Goal: Task Accomplishment & Management: Manage account settings

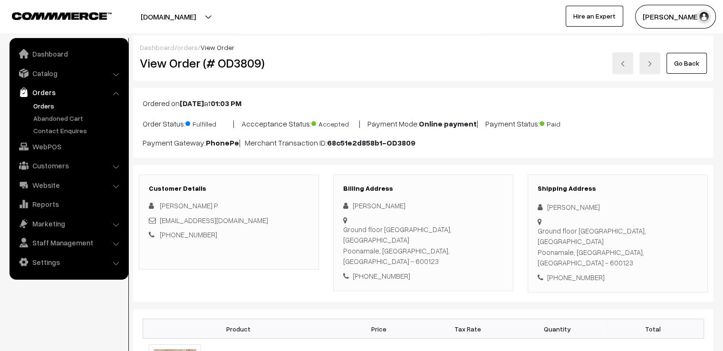
click at [546, 202] on div "Arun Pandiyan" at bounding box center [618, 207] width 160 height 11
click at [686, 61] on link "Go Back" at bounding box center [687, 63] width 40 height 21
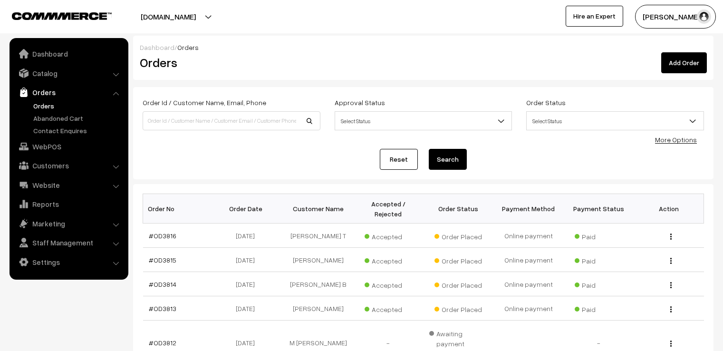
scroll to position [238, 0]
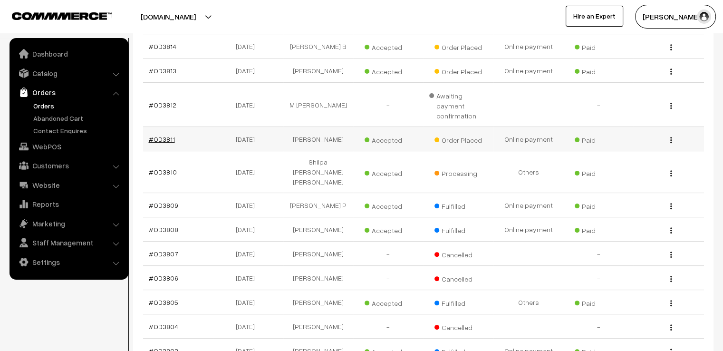
click at [161, 135] on link "#OD3811" at bounding box center [162, 139] width 26 height 8
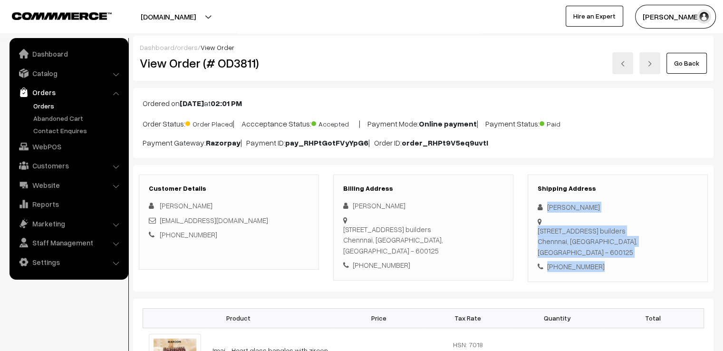
click at [629, 282] on div "Shipping Address Alamelu Kumar Flat no3, 3/794 Sangeetha Enclave 1, Ponniamman …" at bounding box center [618, 228] width 180 height 107
click at [687, 60] on link "Go Back" at bounding box center [687, 63] width 40 height 21
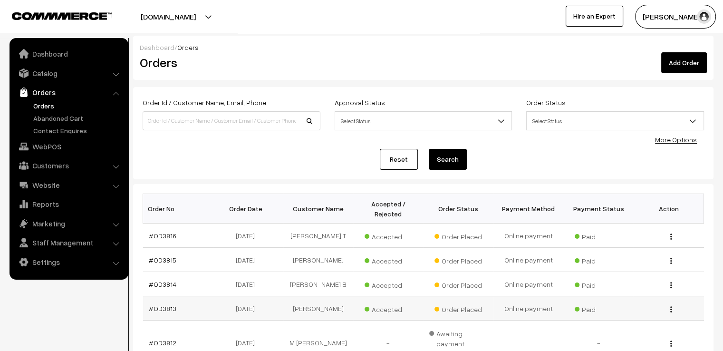
click at [158, 303] on td "#OD3813" at bounding box center [178, 308] width 70 height 24
click at [189, 296] on td "#OD3813" at bounding box center [178, 308] width 70 height 24
click at [173, 304] on link "#OD3813" at bounding box center [163, 308] width 28 height 8
click at [166, 304] on link "#OD3813" at bounding box center [163, 308] width 28 height 8
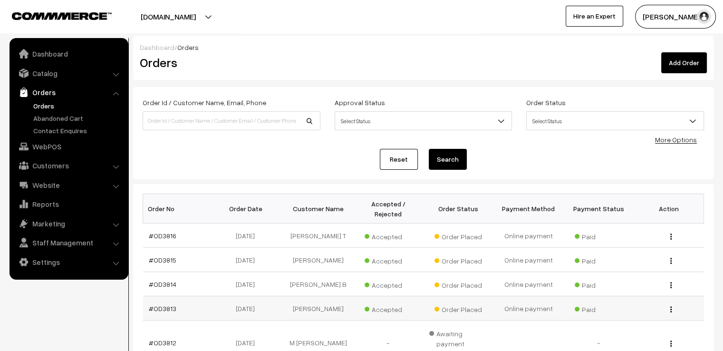
click at [162, 296] on td "#OD3813" at bounding box center [178, 308] width 70 height 24
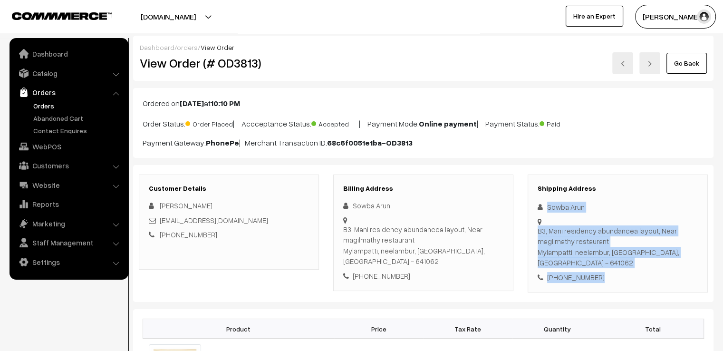
drag, startPoint x: 545, startPoint y: 202, endPoint x: 641, endPoint y: 289, distance: 129.6
click at [641, 289] on div "Customer Details Kavi Priya kavippriya1@gmail.com +91 8431630616 Billing Addres…" at bounding box center [423, 233] width 581 height 137
copy div "Sowba Arun B3, Mani residency abundancea layout, Near magilmathy restaurant Myl…"
click at [678, 54] on link "Go Back" at bounding box center [687, 63] width 40 height 21
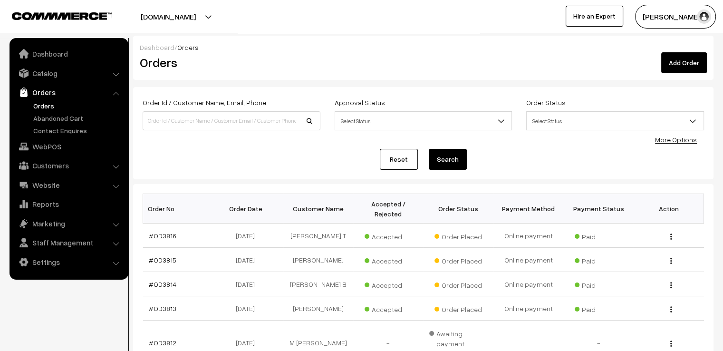
click at [169, 280] on link "#OD3814" at bounding box center [163, 284] width 28 height 8
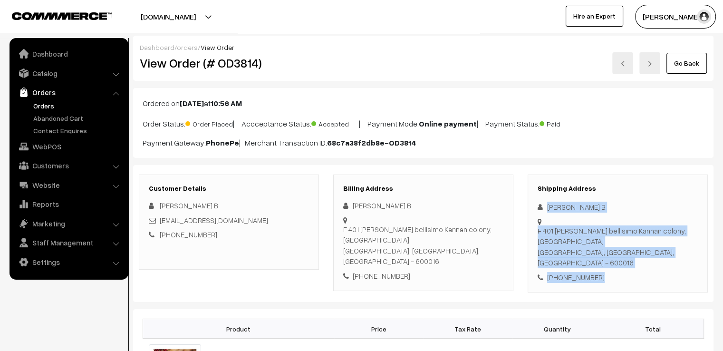
drag, startPoint x: 0, startPoint y: 0, endPoint x: 644, endPoint y: 289, distance: 706.1
click at [646, 265] on div "Shipping Address [PERSON_NAME][STREET_ADDRESS][PERSON_NAME] [PHONE_NUMBER]" at bounding box center [618, 234] width 180 height 118
drag, startPoint x: 548, startPoint y: 202, endPoint x: 630, endPoint y: 252, distance: 96.2
click at [630, 252] on div "Shipping Address Pushpa B F 401 Casagrand bellisimo Kannan colony, Alandur Chen…" at bounding box center [618, 234] width 180 height 118
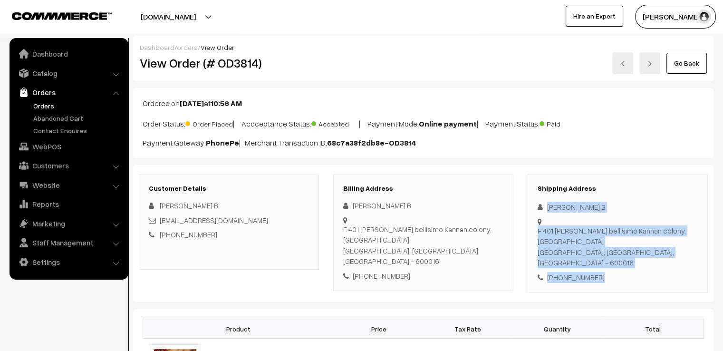
copy div "Pushpa B F 401 Casagrand bellisimo Kannan colony, Alandur Chennai, Tamil Nadu, …"
click at [697, 63] on link "Go Back" at bounding box center [687, 63] width 40 height 21
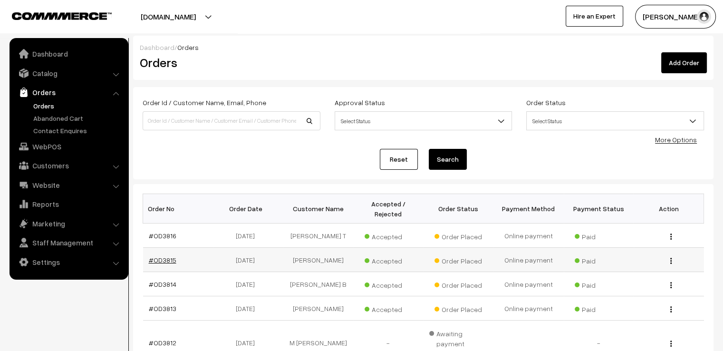
click at [171, 256] on link "#OD3815" at bounding box center [163, 260] width 28 height 8
click at [173, 256] on link "#OD3815" at bounding box center [163, 260] width 28 height 8
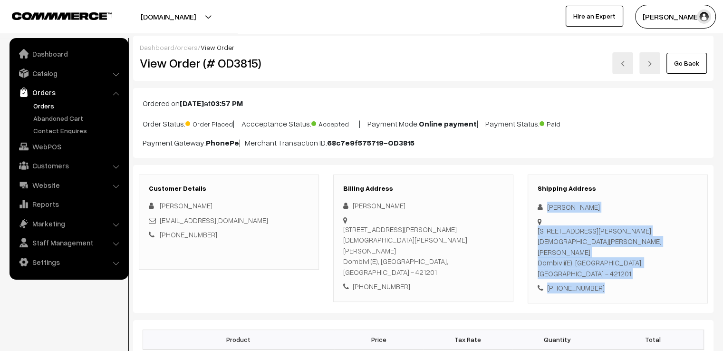
drag, startPoint x: 543, startPoint y: 202, endPoint x: 681, endPoint y: 271, distance: 154.2
click at [681, 271] on div "Shipping Address [PERSON_NAME] [STREET_ADDRESS][PERSON_NAME][PERSON_NAME][PERSO…" at bounding box center [618, 239] width 180 height 129
copy div "[PERSON_NAME][STREET_ADDRESS][PERSON_NAME][PERSON_NAME][PERSON_NAME] [PHONE_NUM…"
click at [678, 62] on link "Go Back" at bounding box center [687, 63] width 40 height 21
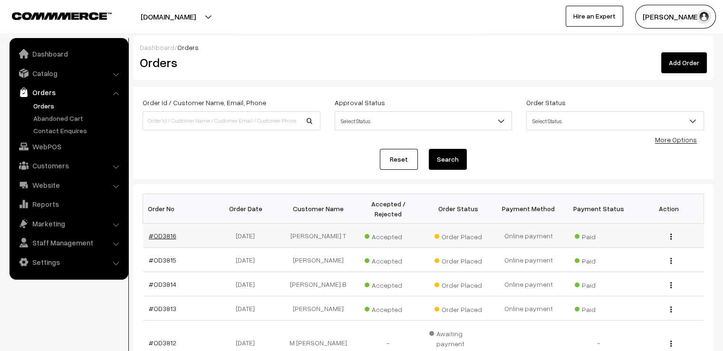
click at [160, 232] on link "#OD3816" at bounding box center [163, 236] width 28 height 8
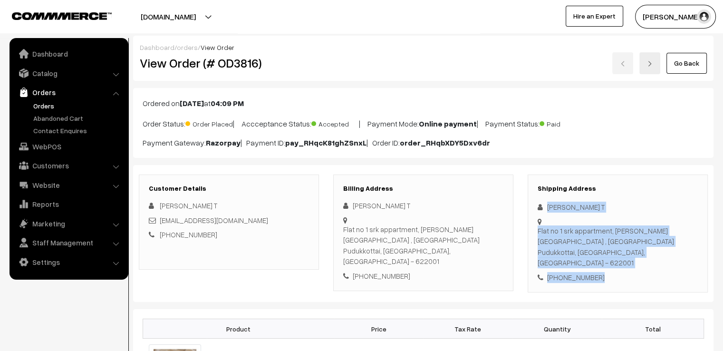
drag, startPoint x: 546, startPoint y: 201, endPoint x: 626, endPoint y: 270, distance: 105.5
click at [626, 270] on div "Shipping Address [PERSON_NAME] T [STREET_ADDRESS][PERSON_NAME] [PHONE_NUMBER]" at bounding box center [618, 234] width 180 height 118
copy div "[PERSON_NAME][STREET_ADDRESS][PERSON_NAME] - 622001 [PHONE_NUMBER]"
